Goal: Ask a question

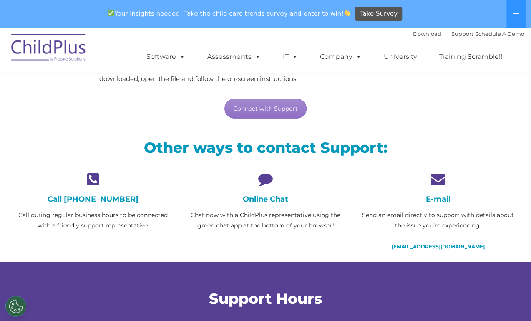
scroll to position [130, 0]
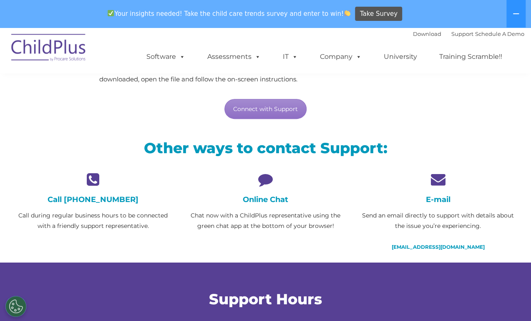
click at [265, 178] on icon at bounding box center [266, 179] width 160 height 15
click at [265, 200] on h4 "Online Chat" at bounding box center [266, 199] width 160 height 9
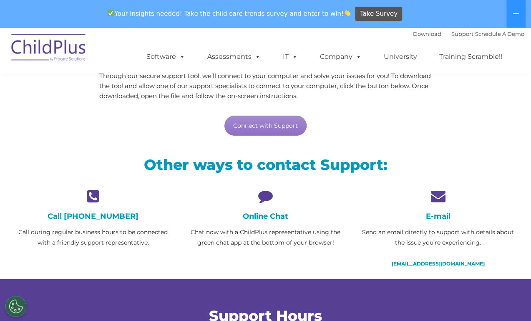
scroll to position [111, 0]
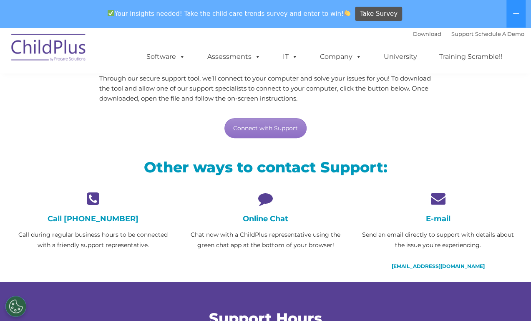
click at [269, 195] on icon at bounding box center [266, 198] width 160 height 15
click at [269, 123] on link "Connect with Support" at bounding box center [265, 128] width 82 height 20
click at [458, 13] on div "Your insights needed! Take the child care trends survey and enter to win! Take …" at bounding box center [254, 13] width 508 height 27
click at [269, 196] on icon at bounding box center [266, 198] width 160 height 15
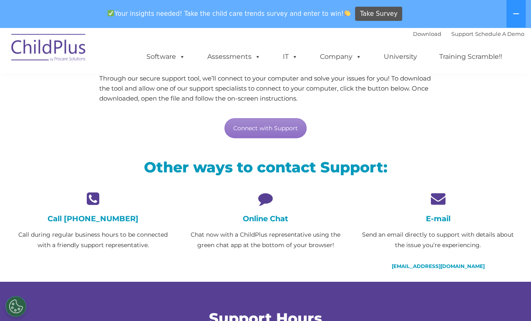
click at [269, 196] on icon at bounding box center [266, 198] width 160 height 15
